Goal: Information Seeking & Learning: Learn about a topic

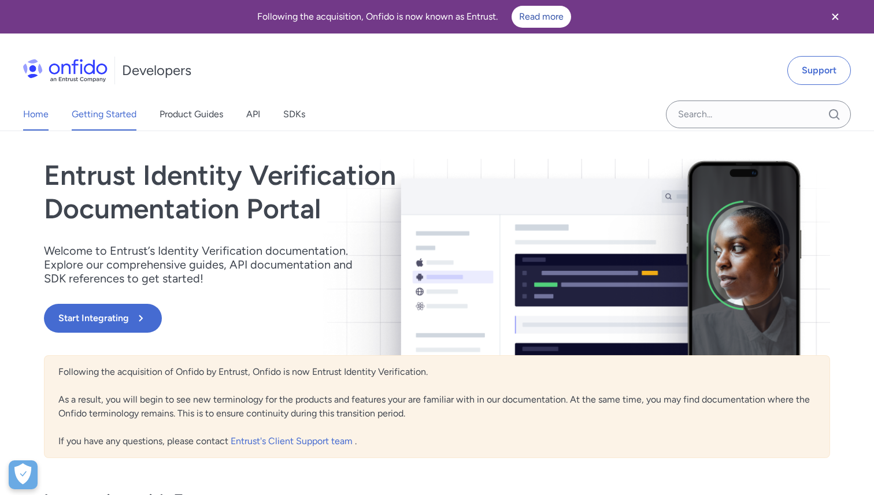
click at [100, 121] on link "Getting Started" at bounding box center [104, 114] width 65 height 32
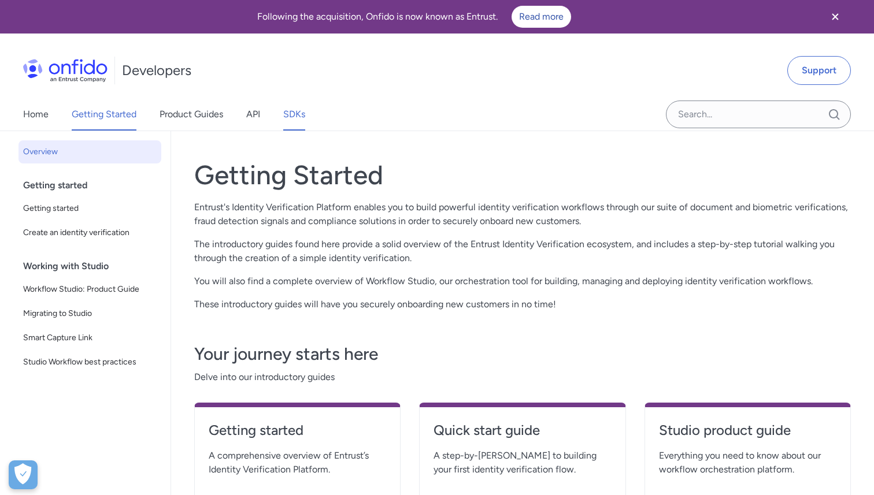
click at [292, 113] on link "SDKs" at bounding box center [294, 114] width 22 height 32
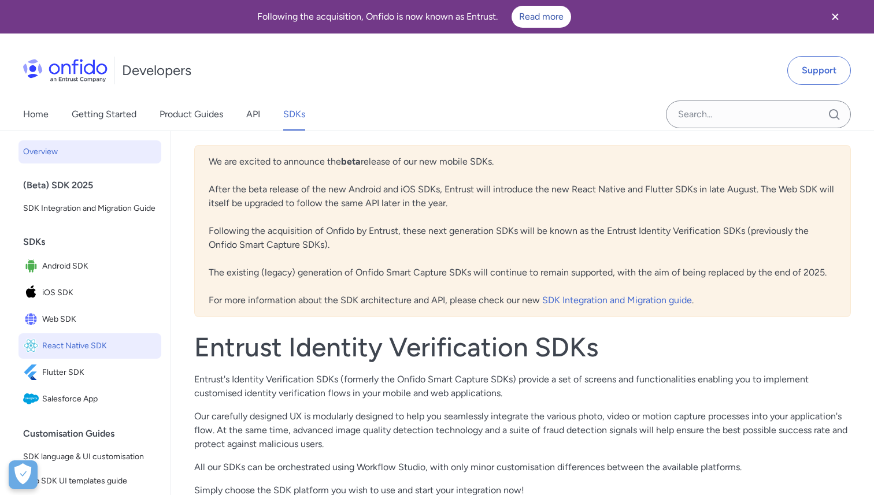
click at [60, 348] on span "React Native SDK" at bounding box center [99, 346] width 114 height 16
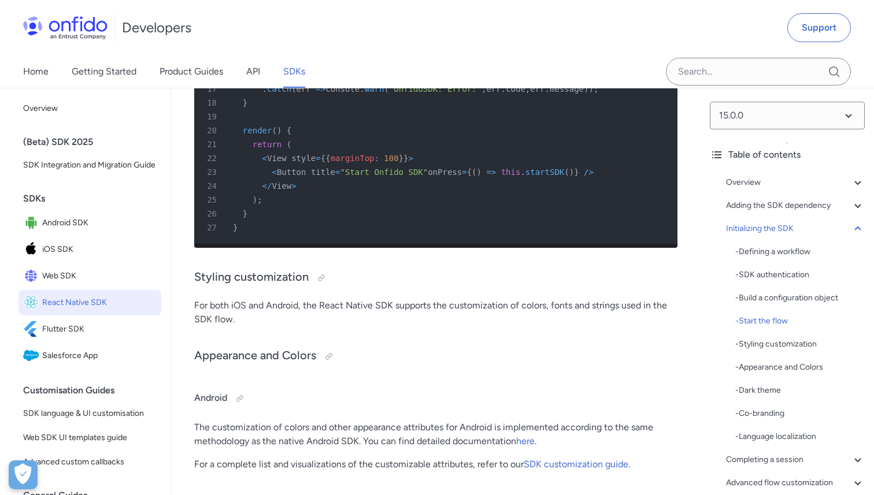
scroll to position [5882, 0]
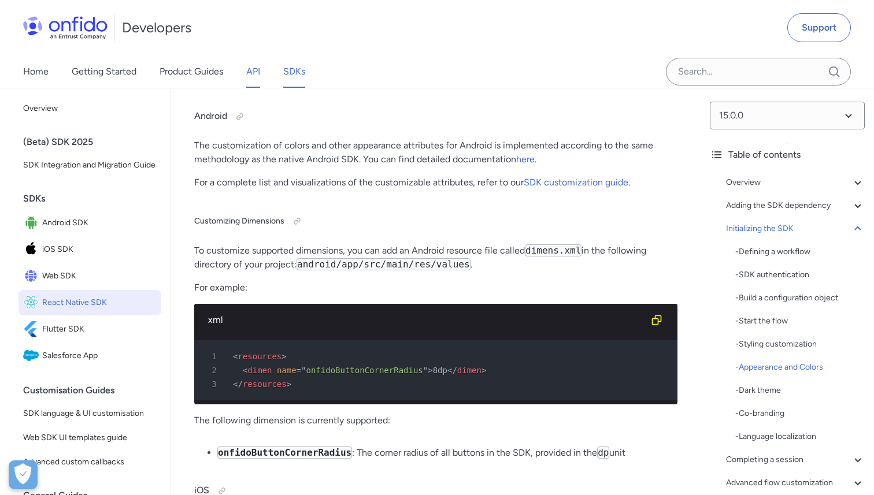
click at [258, 73] on link "API" at bounding box center [253, 71] width 14 height 32
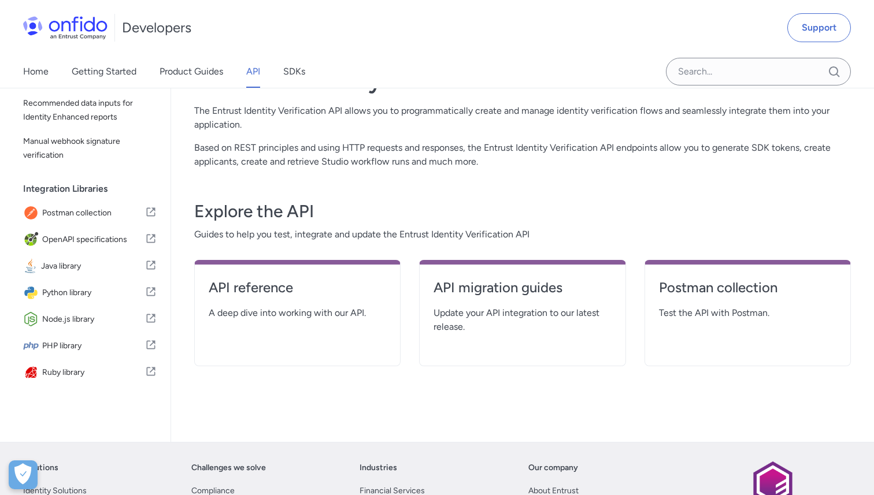
scroll to position [98, 0]
click at [72, 316] on span "Node.js library" at bounding box center [93, 318] width 103 height 16
click at [701, 289] on h4 "Postman collection" at bounding box center [747, 286] width 177 height 18
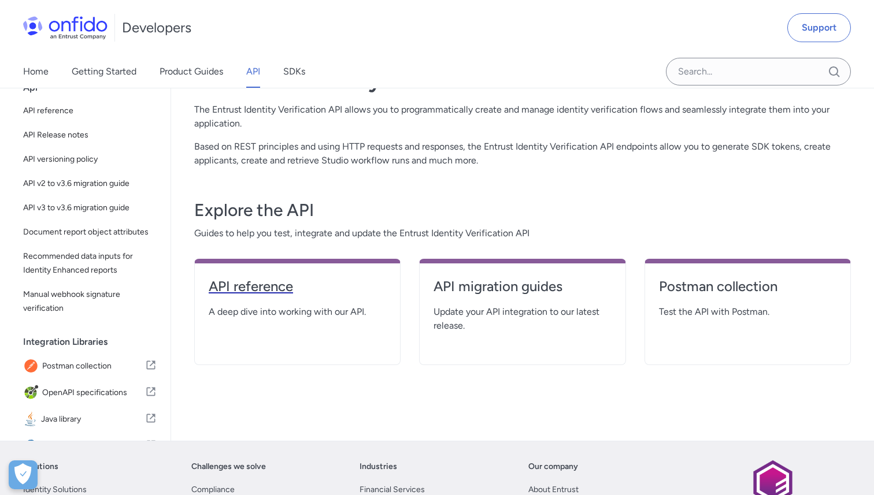
click at [266, 285] on h4 "API reference" at bounding box center [297, 286] width 177 height 18
select select "http"
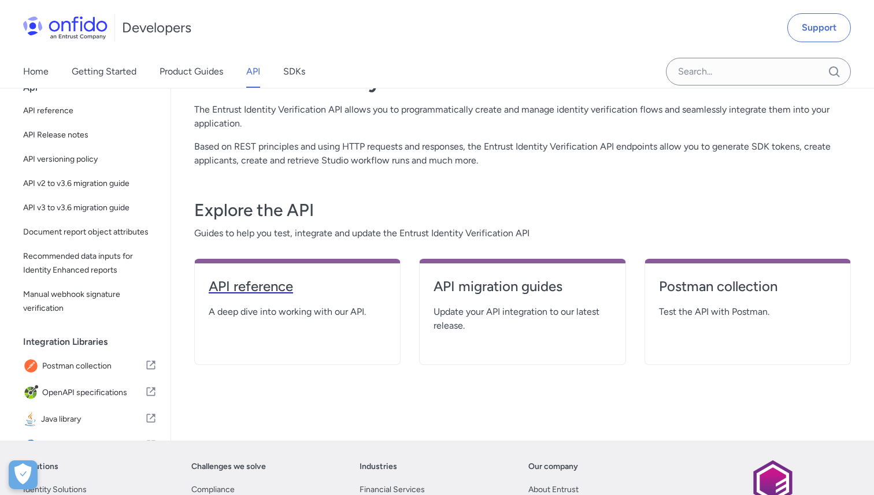
select select "http"
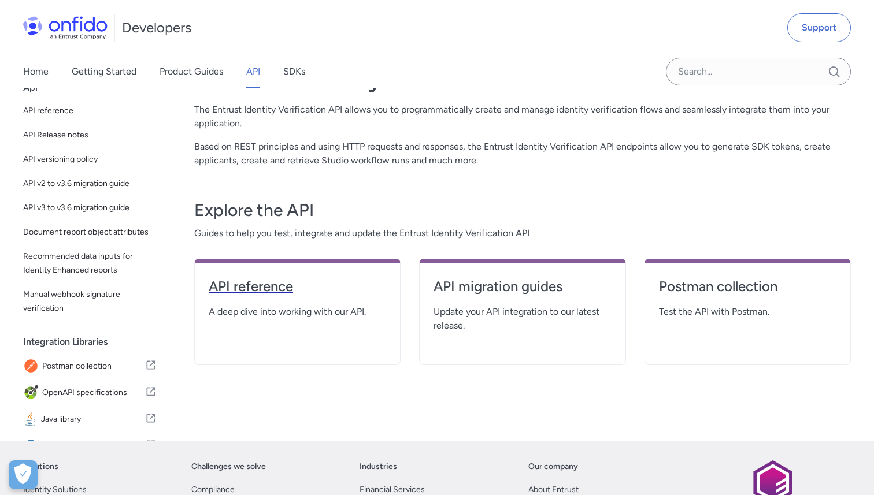
select select "http"
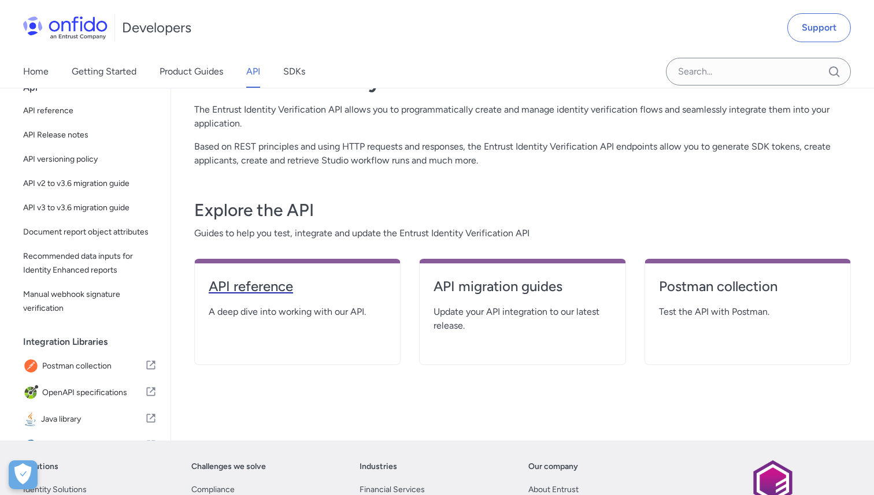
select select "http"
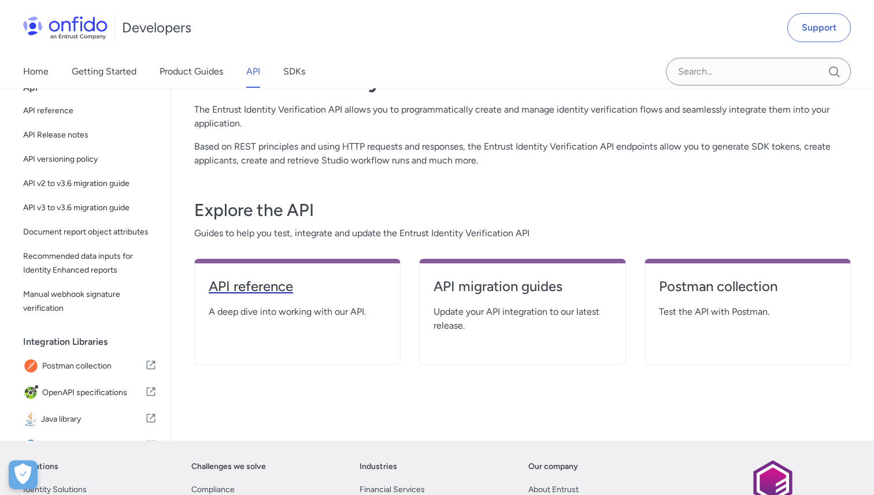
select select "http"
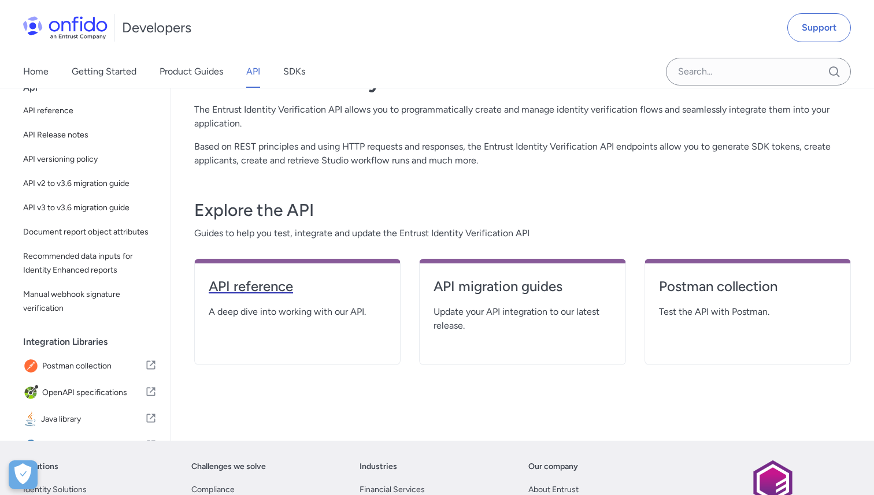
select select "http"
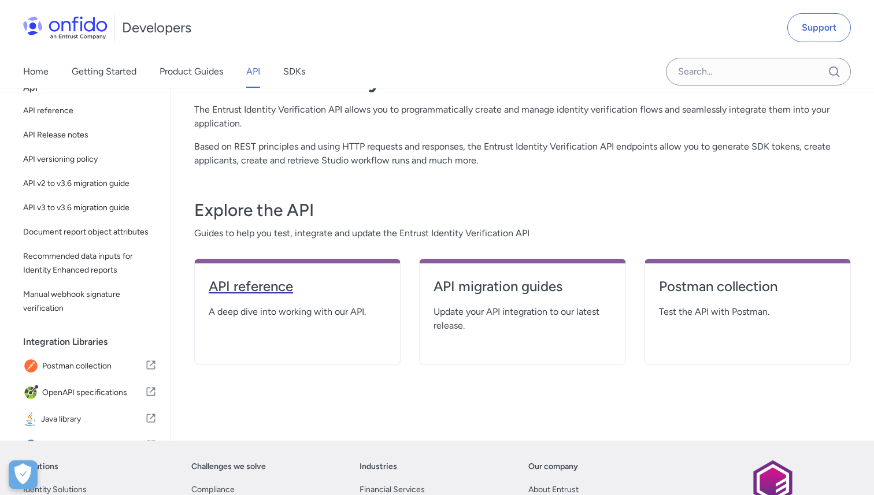
select select "http"
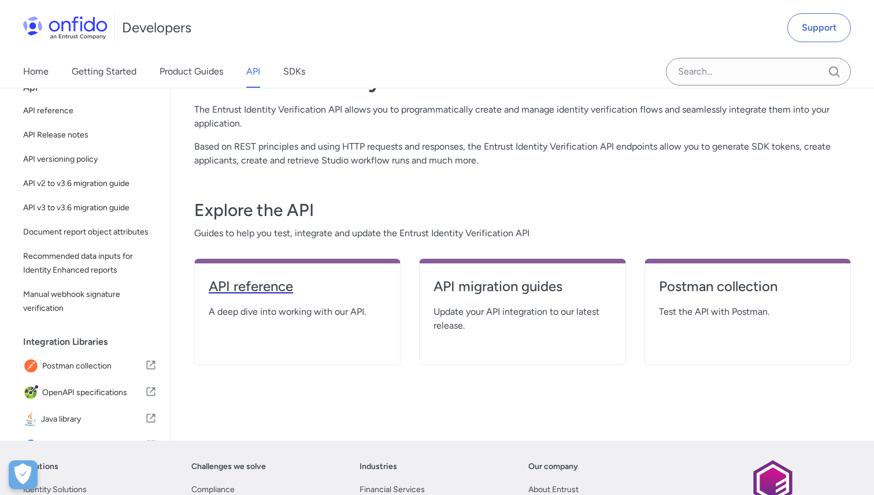
select select "http"
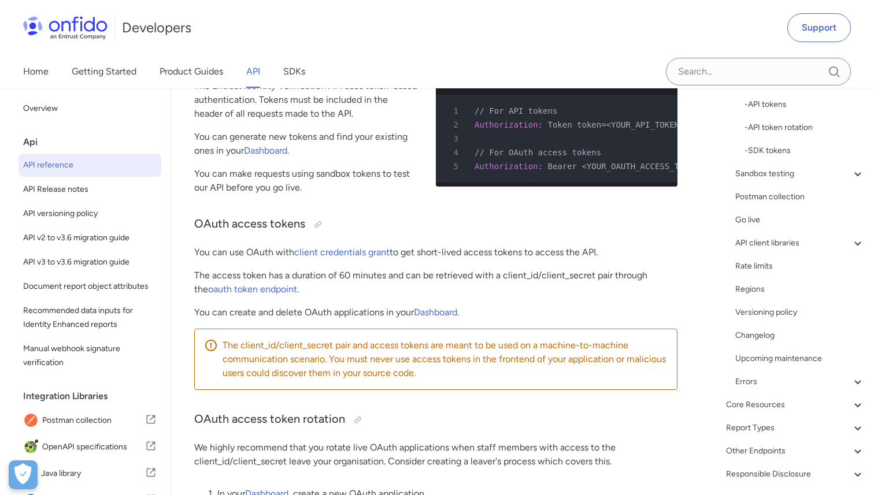
scroll to position [258, 0]
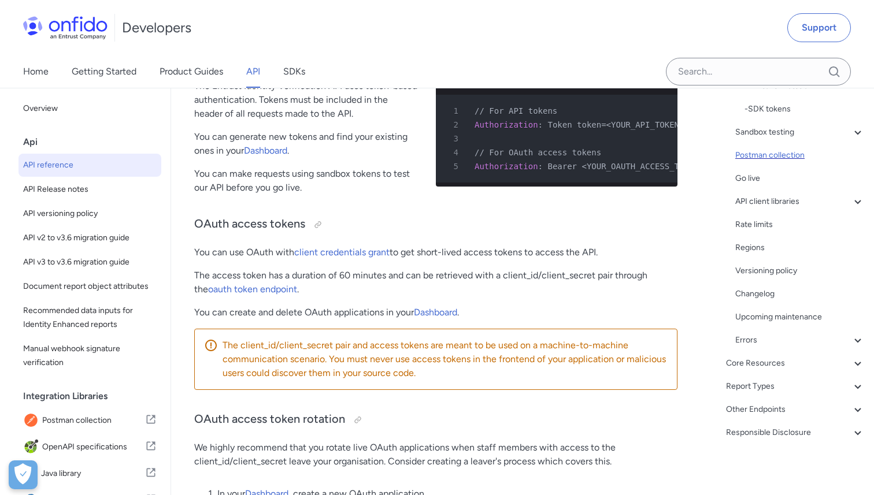
click at [760, 157] on div "Postman collection" at bounding box center [799, 156] width 129 height 14
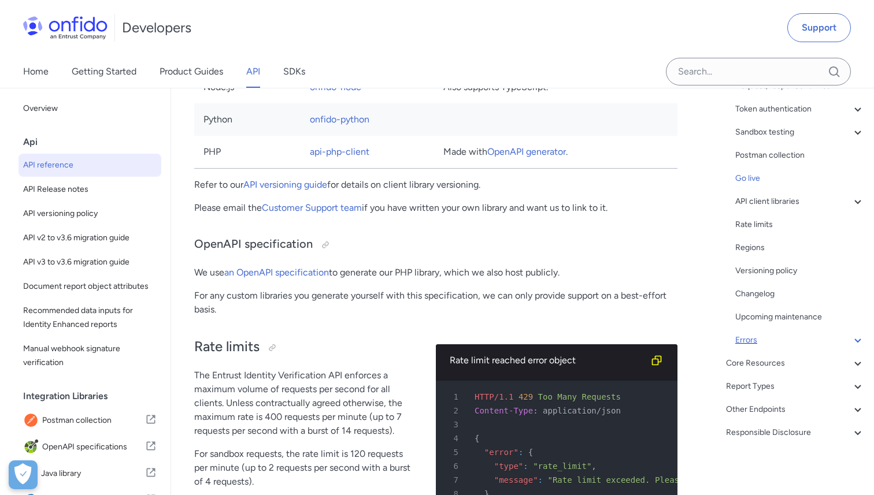
scroll to position [166, 0]
click at [745, 385] on div "Report Types" at bounding box center [795, 387] width 139 height 14
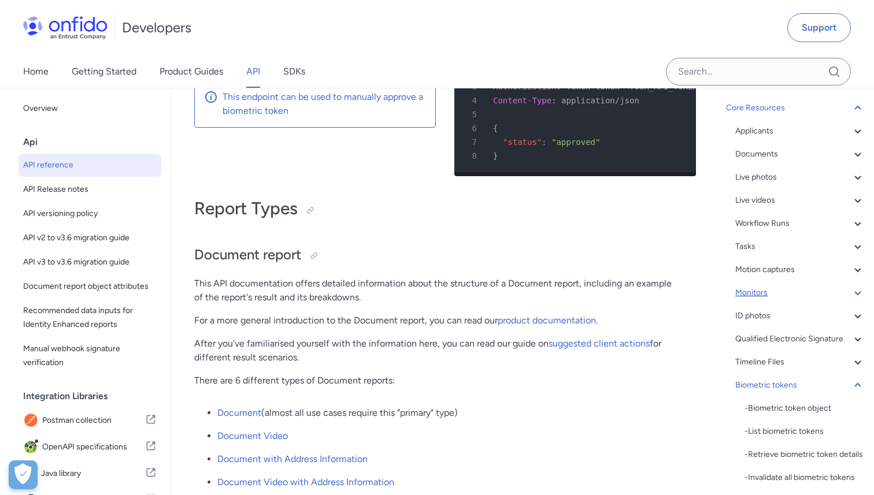
scroll to position [95, 0]
click at [765, 136] on div "Applicants" at bounding box center [799, 134] width 129 height 14
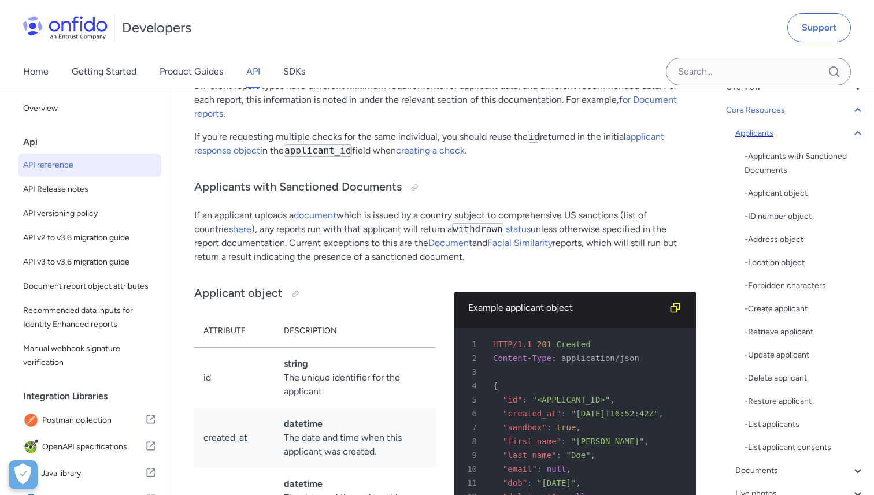
click at [765, 136] on div "Applicants" at bounding box center [799, 134] width 129 height 14
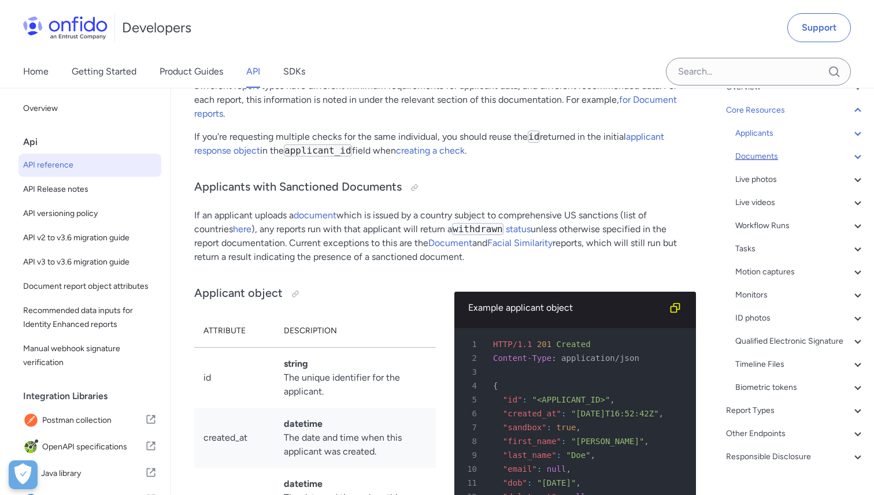
click at [763, 152] on div "Documents" at bounding box center [799, 157] width 129 height 14
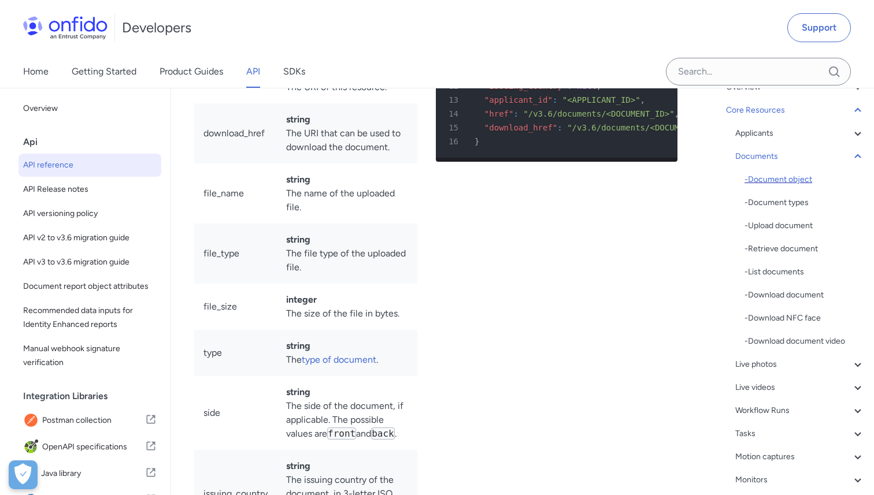
click at [767, 185] on div "- Document object" at bounding box center [804, 180] width 120 height 14
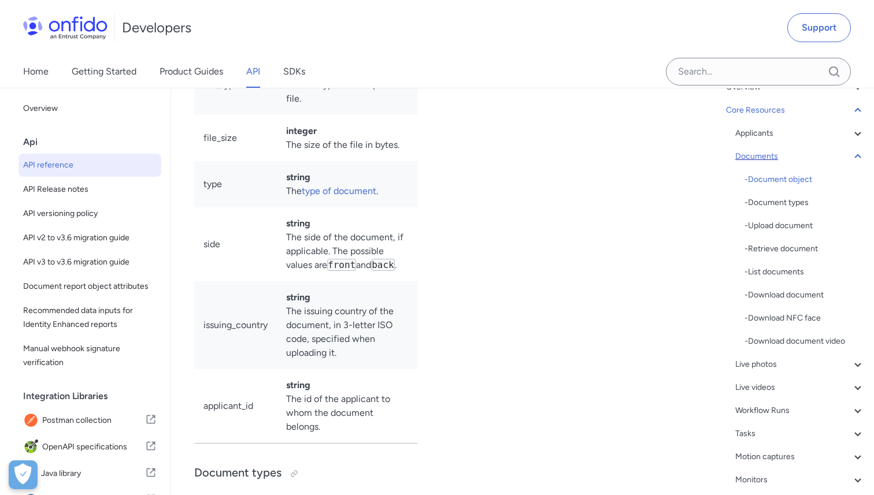
click at [762, 155] on div "Documents" at bounding box center [799, 157] width 129 height 14
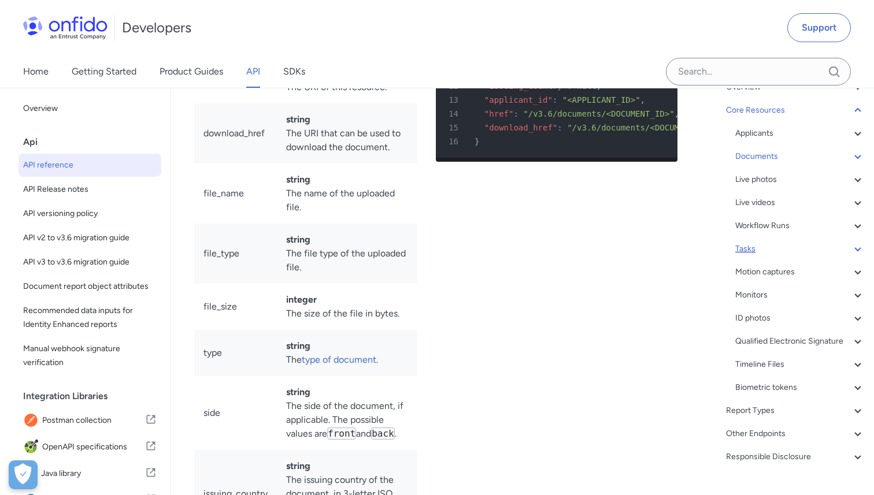
click at [753, 250] on div "Tasks" at bounding box center [799, 249] width 129 height 14
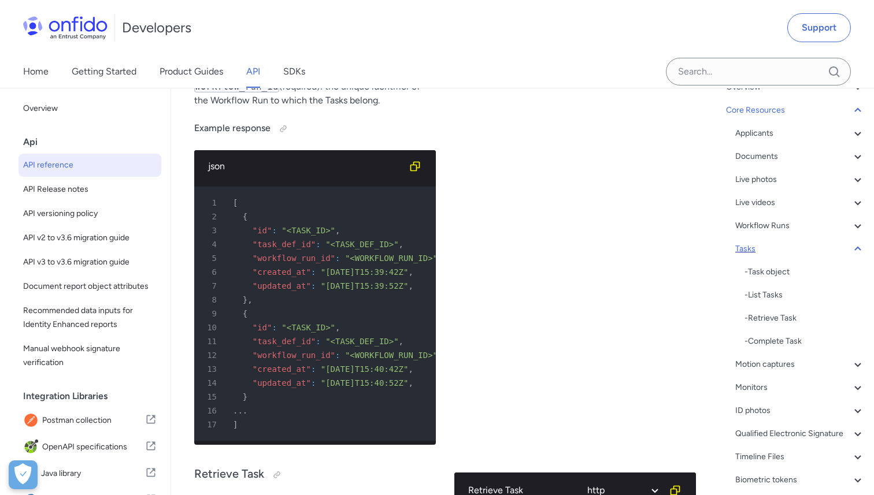
click at [753, 250] on div "Tasks" at bounding box center [799, 249] width 129 height 14
click at [753, 227] on div "Workflow Runs" at bounding box center [799, 226] width 129 height 14
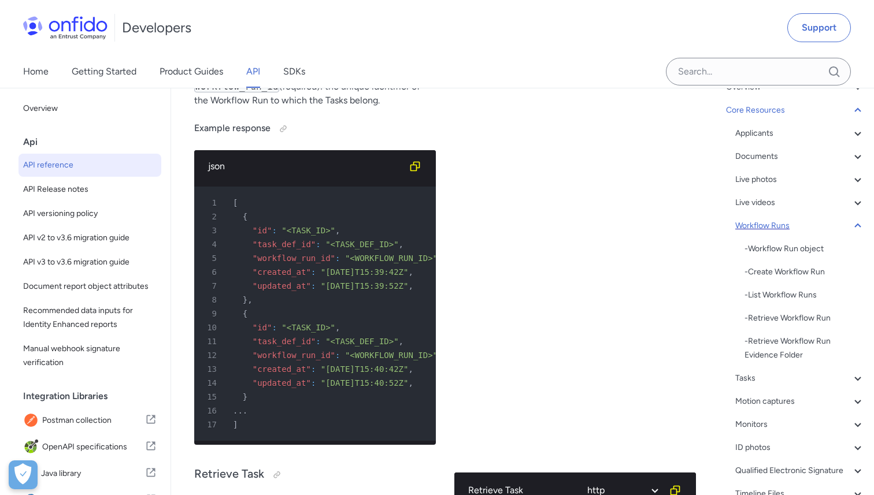
scroll to position [28346, 0]
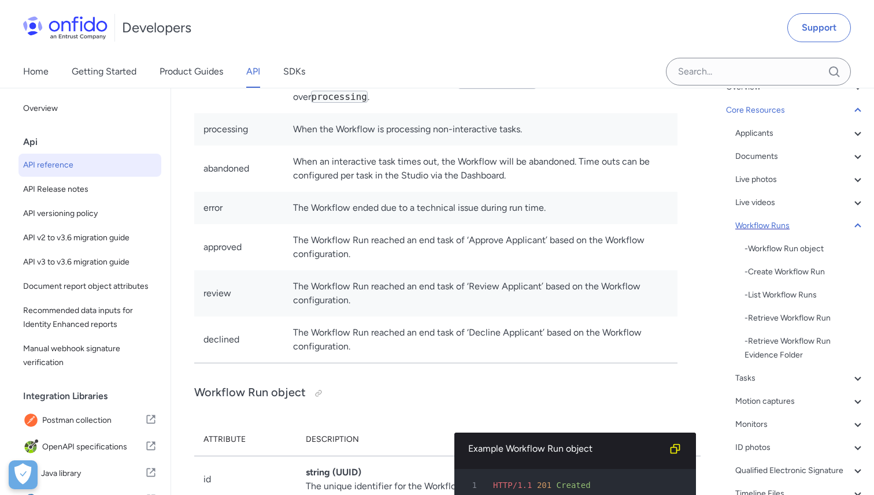
click at [753, 227] on div "Workflow Runs" at bounding box center [799, 226] width 129 height 14
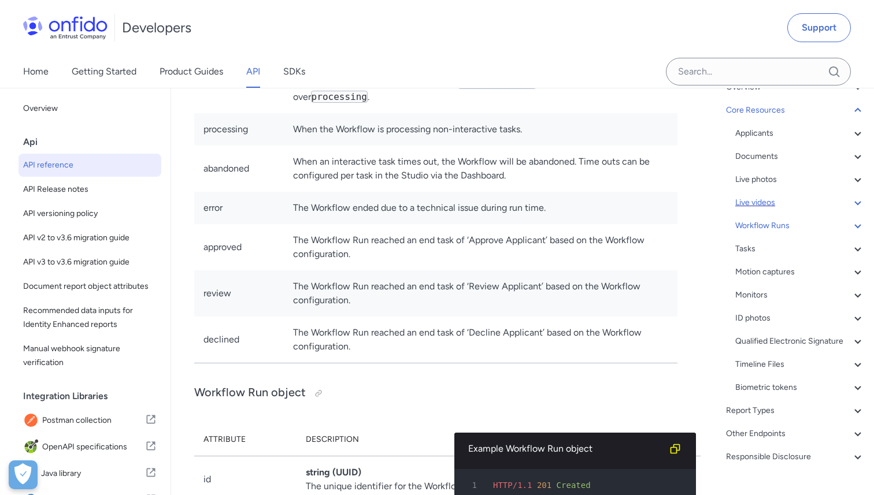
click at [752, 201] on div "Live videos" at bounding box center [799, 203] width 129 height 14
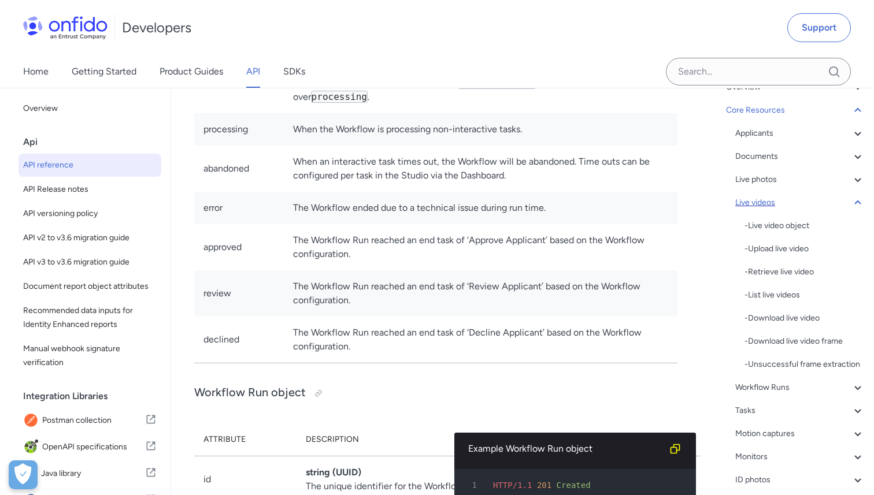
scroll to position [26344, 0]
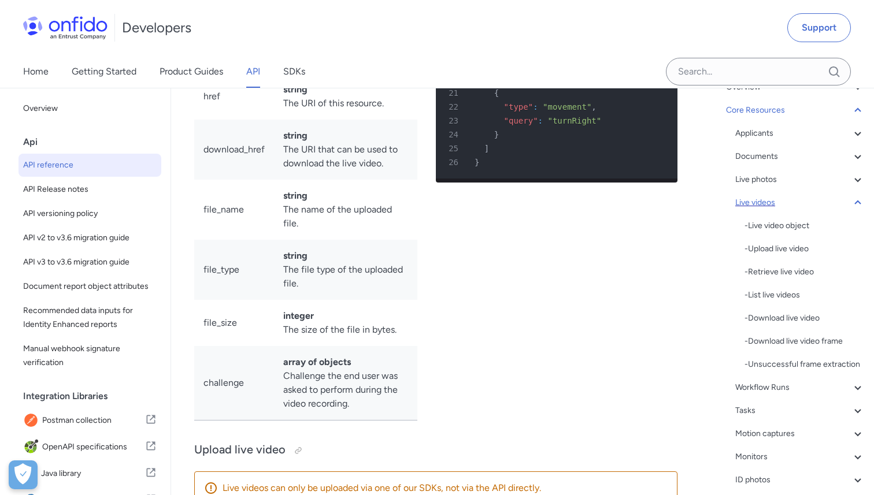
click at [752, 201] on div "Live videos" at bounding box center [799, 203] width 129 height 14
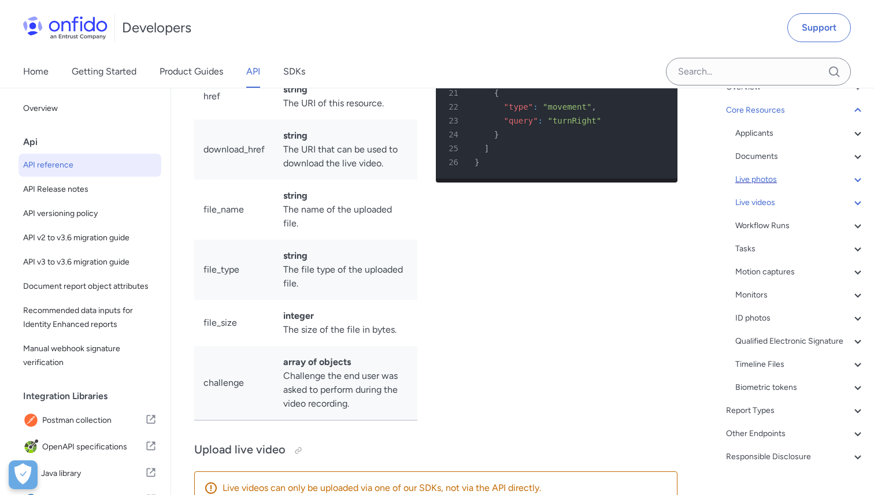
click at [751, 180] on div "Live photos" at bounding box center [799, 180] width 129 height 14
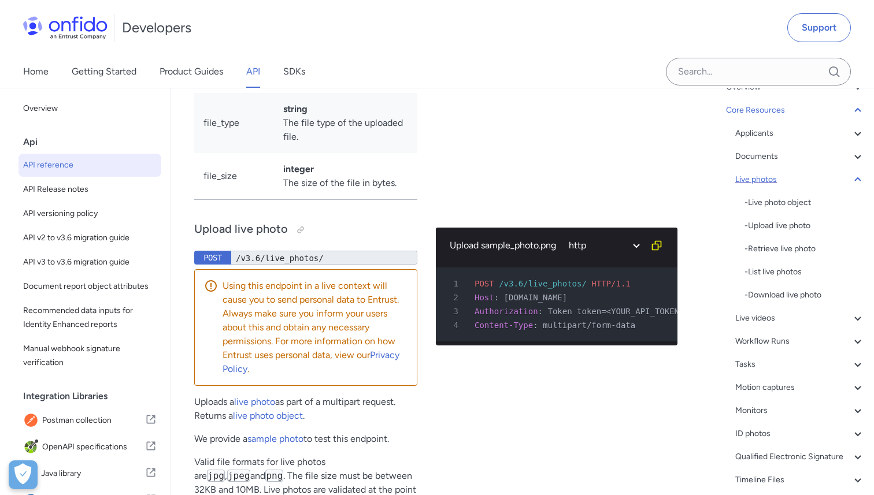
click at [751, 180] on div "Live photos" at bounding box center [799, 180] width 129 height 14
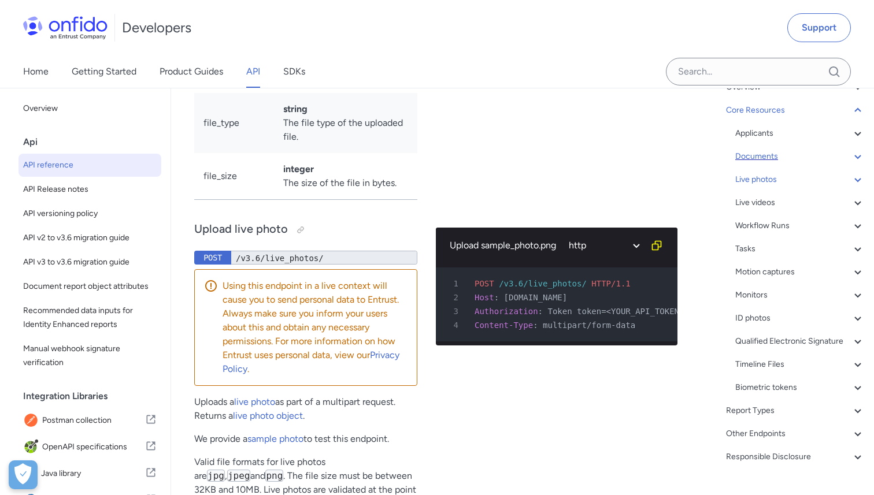
click at [751, 157] on div "Documents" at bounding box center [799, 157] width 129 height 14
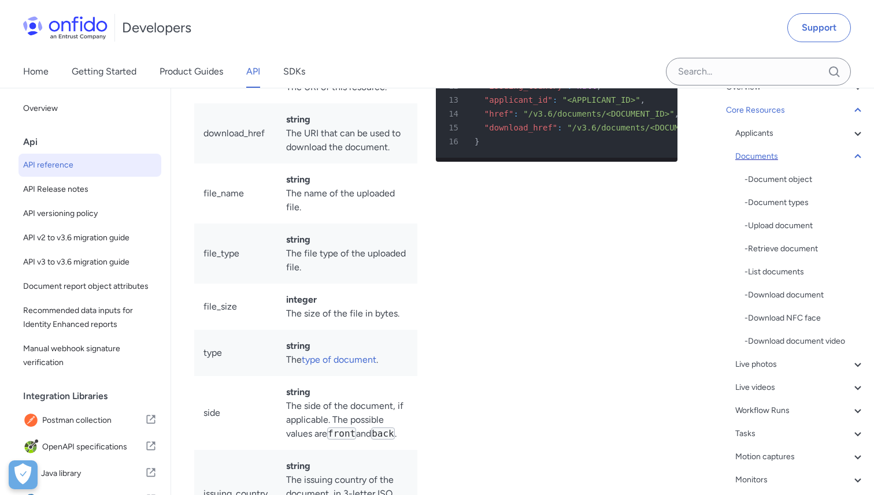
click at [751, 157] on div "Documents" at bounding box center [799, 157] width 129 height 14
